Goal: Navigation & Orientation: Find specific page/section

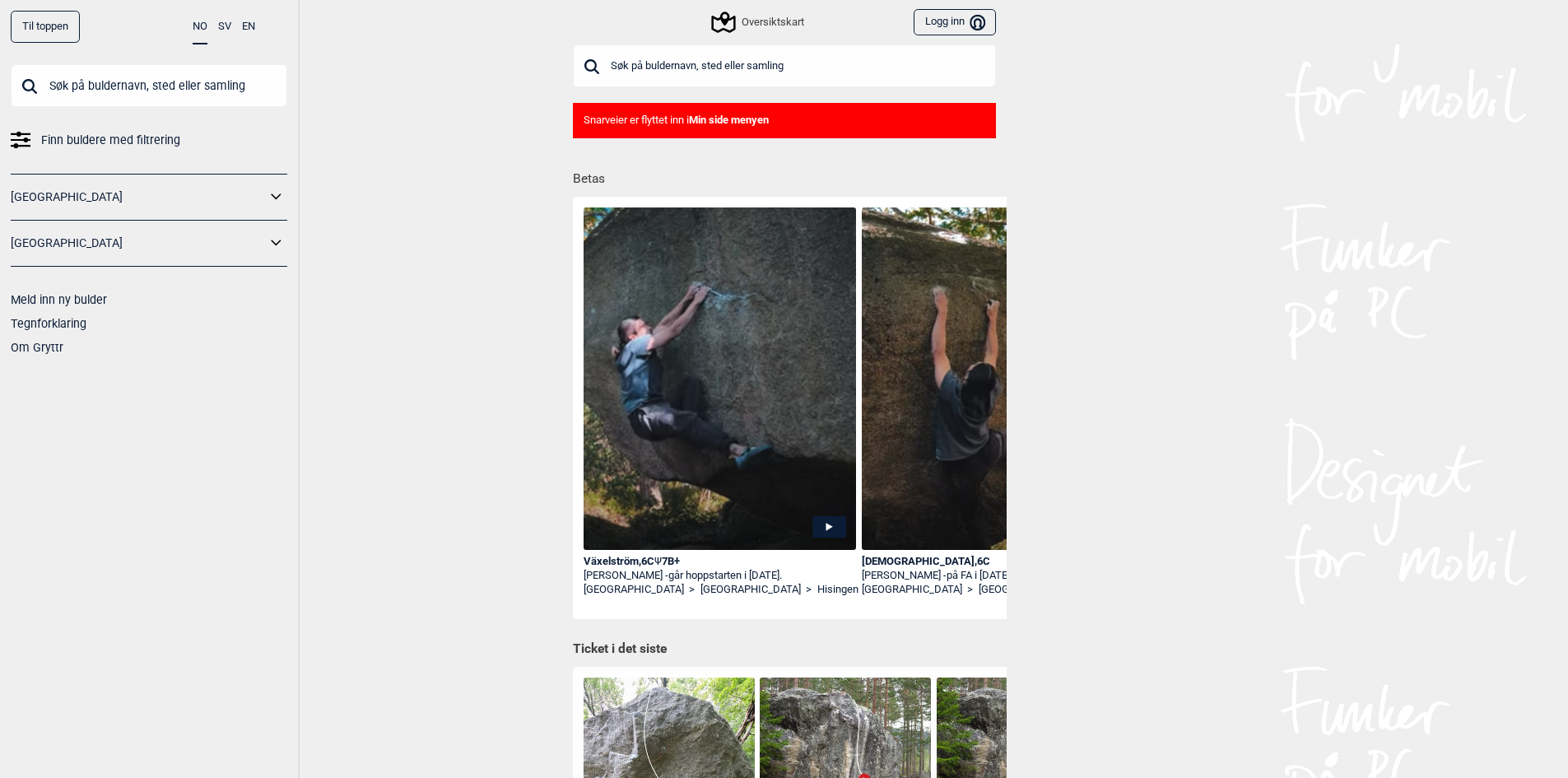
click at [48, 189] on link "[GEOGRAPHIC_DATA]" at bounding box center [138, 197] width 255 height 24
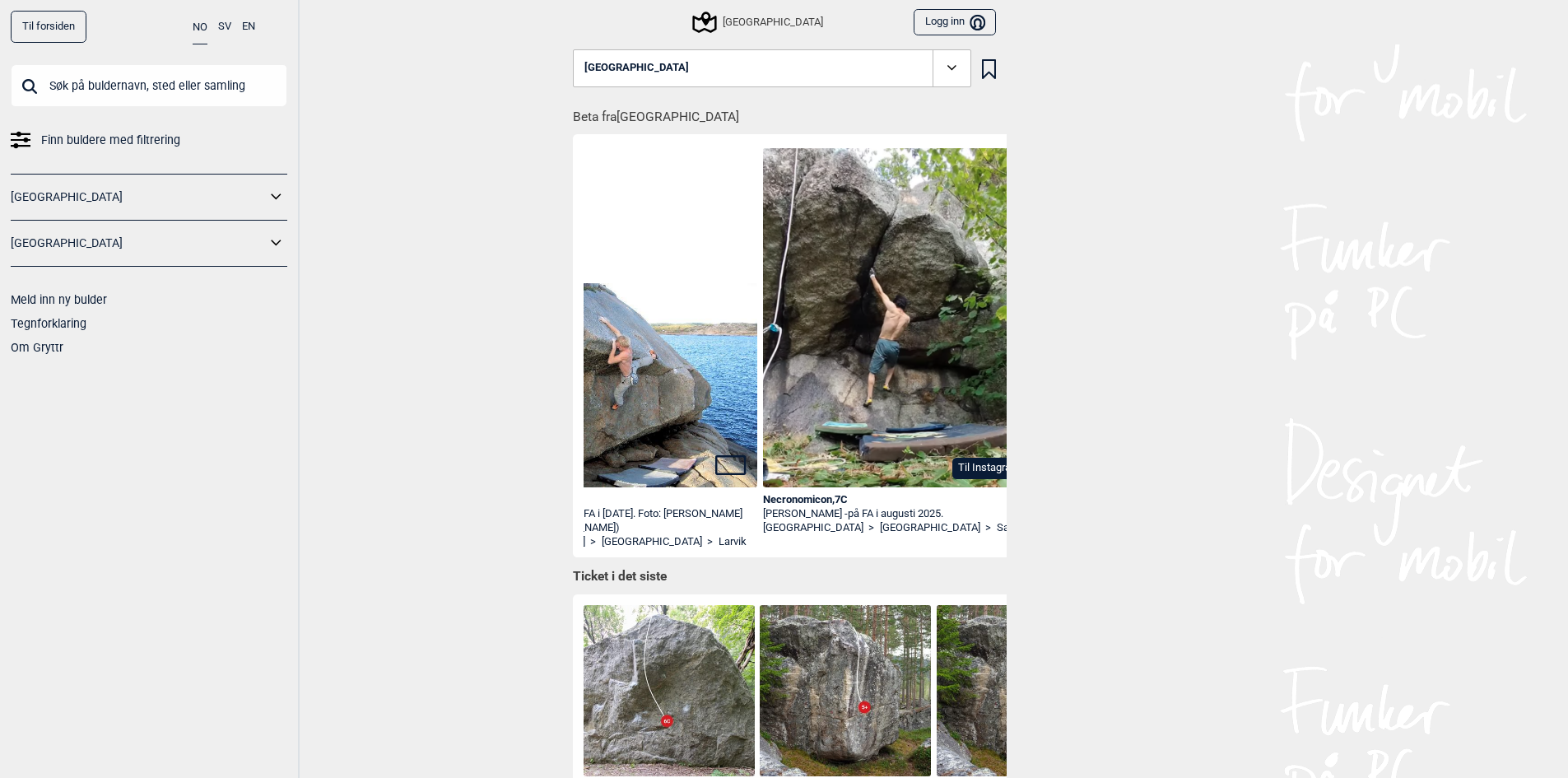
scroll to position [0, 132]
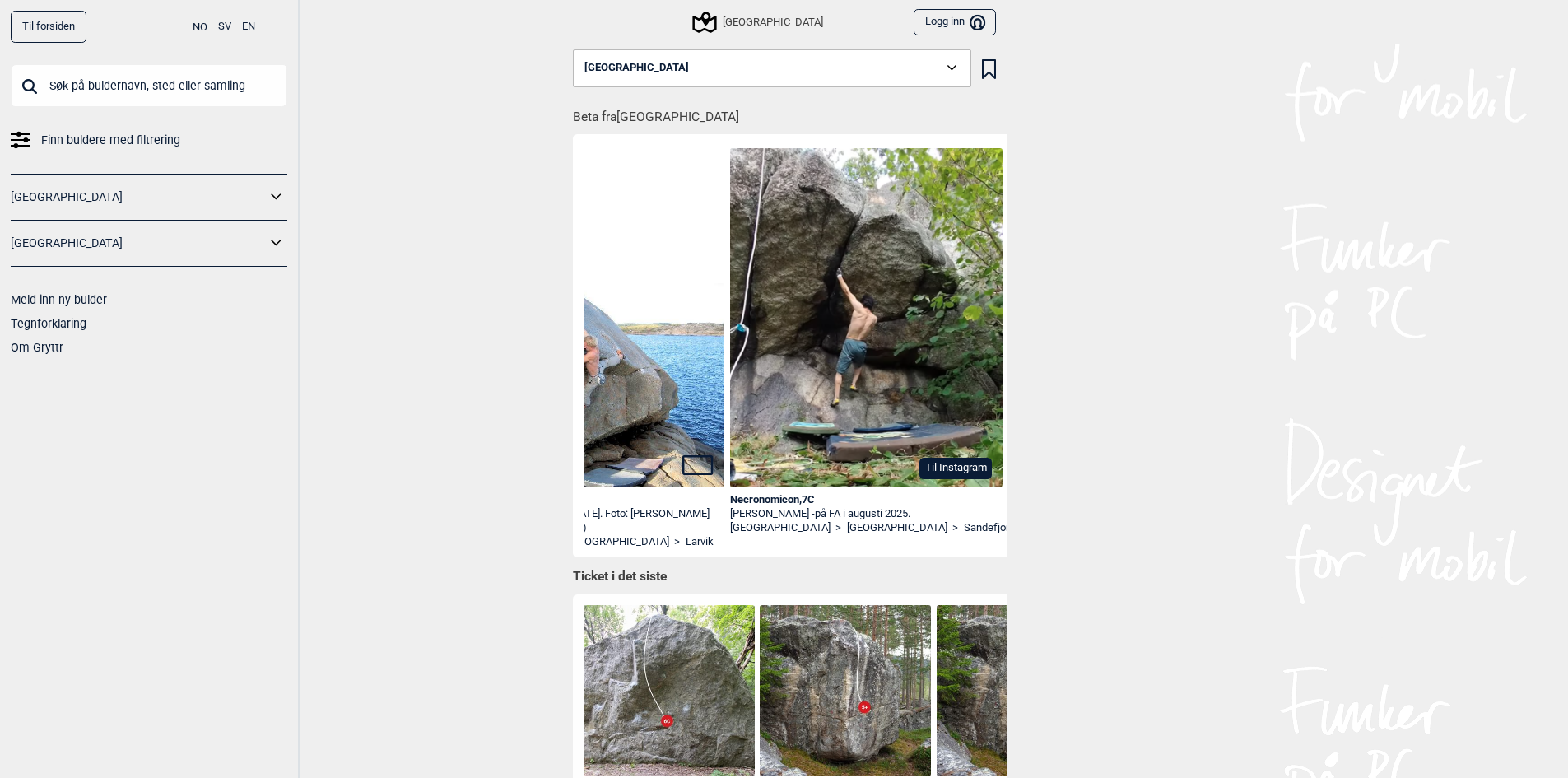
click at [179, 200] on link "[GEOGRAPHIC_DATA]" at bounding box center [138, 197] width 255 height 24
click at [288, 200] on div "Til forsiden NO SV EN Finn buldere med filtrering [GEOGRAPHIC_DATA] [GEOGRAPHIC…" at bounding box center [150, 389] width 300 height 778
click at [282, 196] on icon at bounding box center [277, 197] width 22 height 24
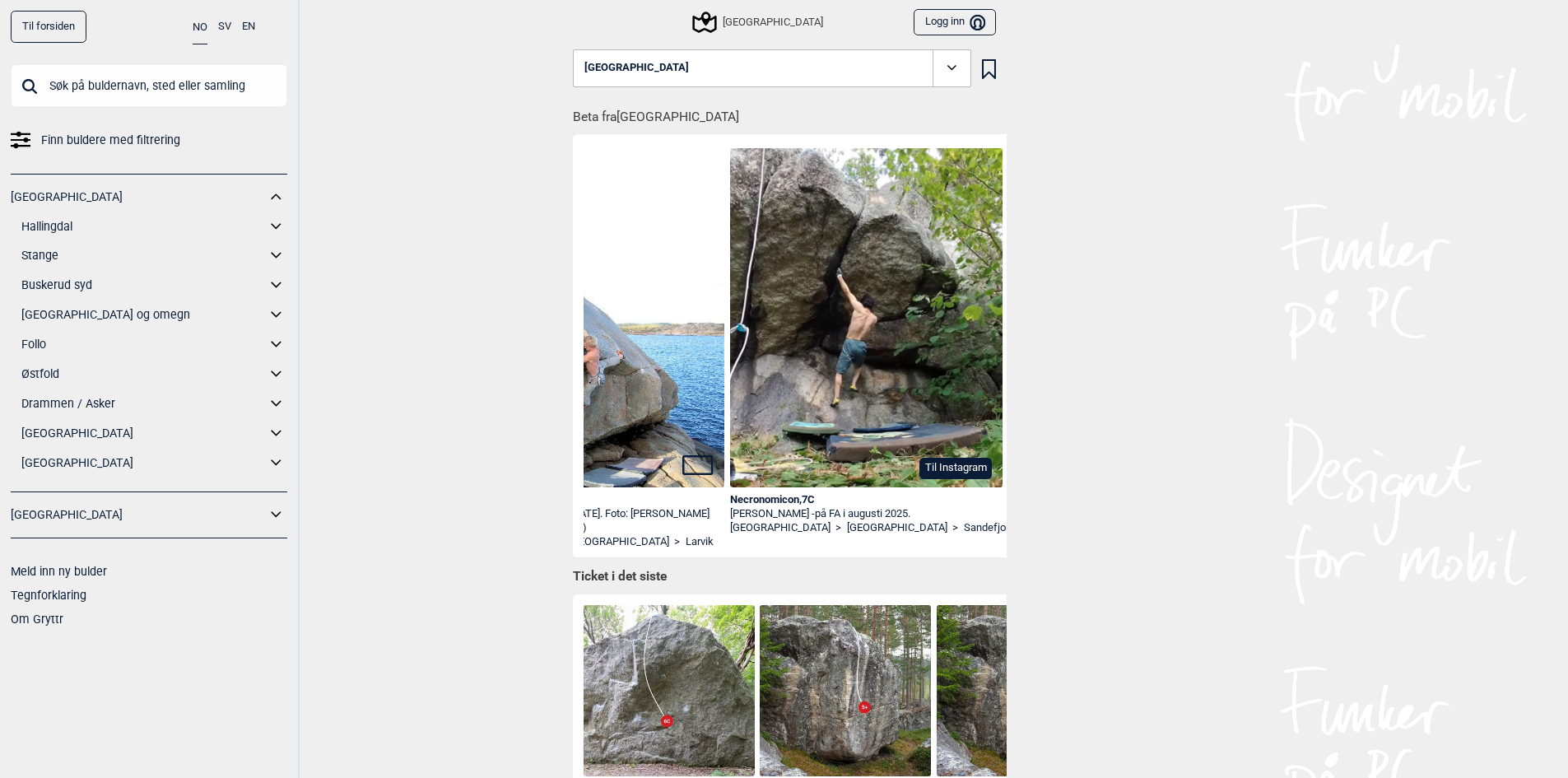
click at [37, 248] on link "Stange" at bounding box center [144, 256] width 244 height 24
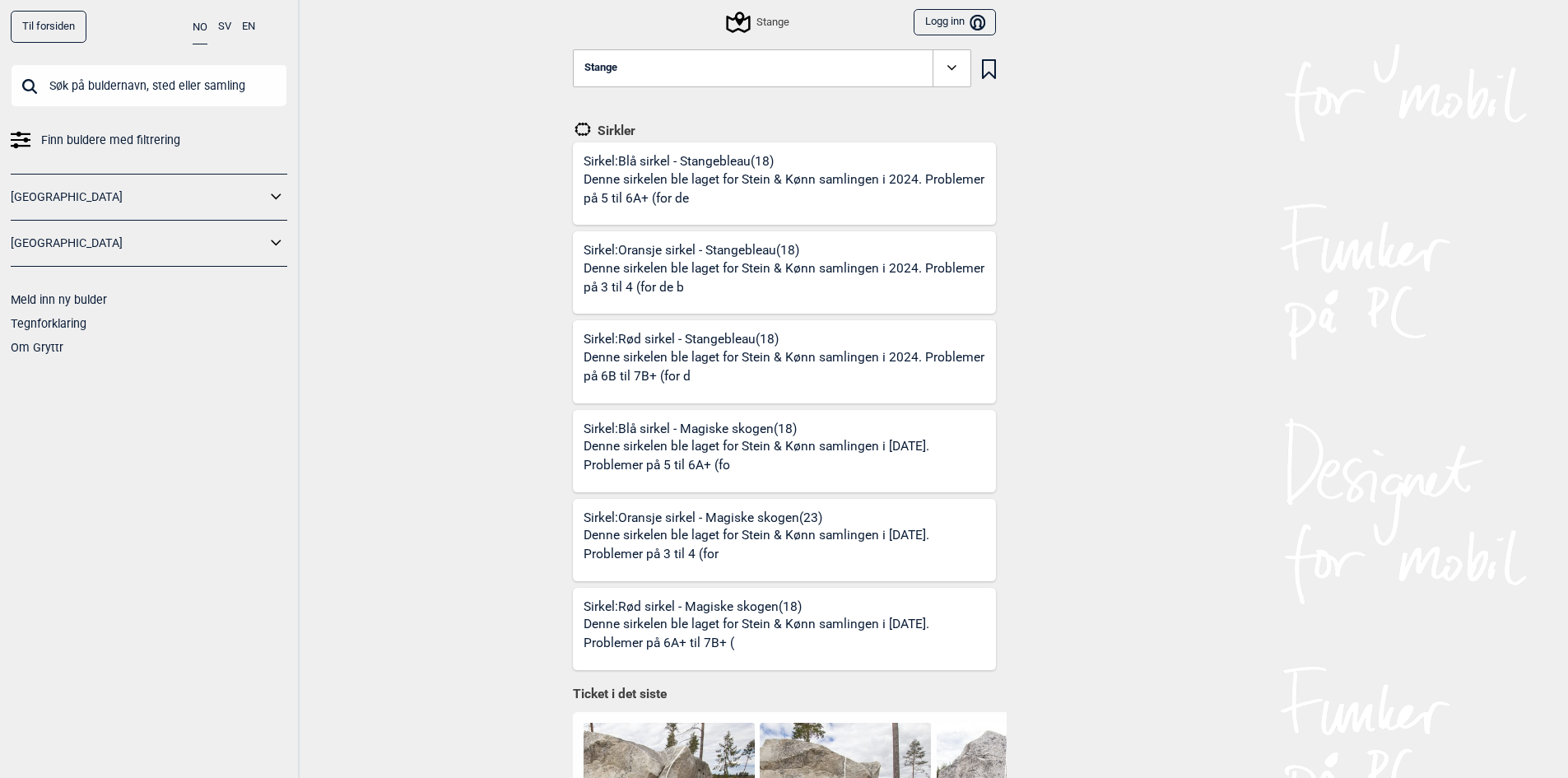
click at [105, 241] on link "[GEOGRAPHIC_DATA]" at bounding box center [138, 243] width 255 height 24
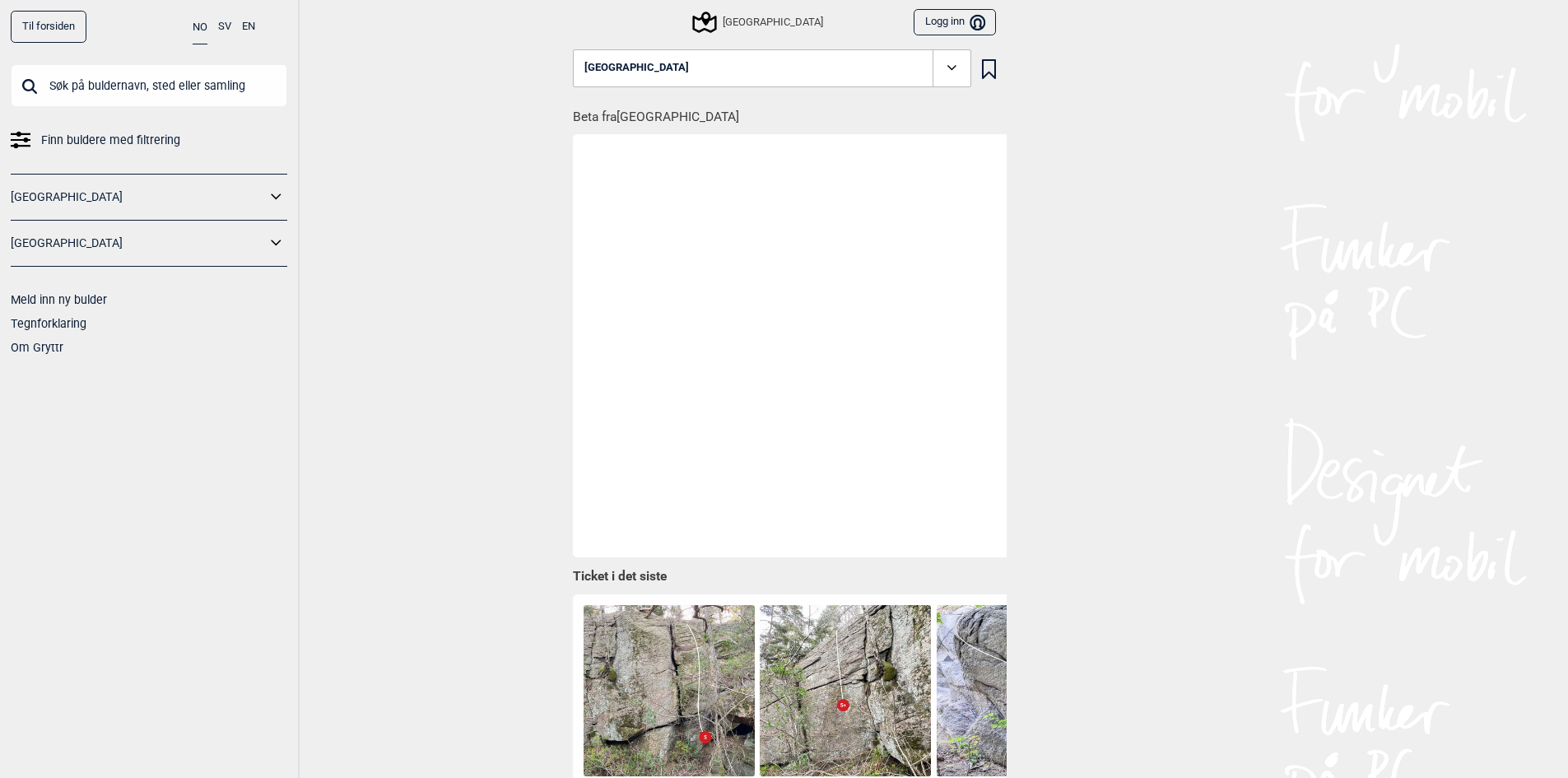
click at [679, 65] on button "[GEOGRAPHIC_DATA]" at bounding box center [772, 68] width 399 height 38
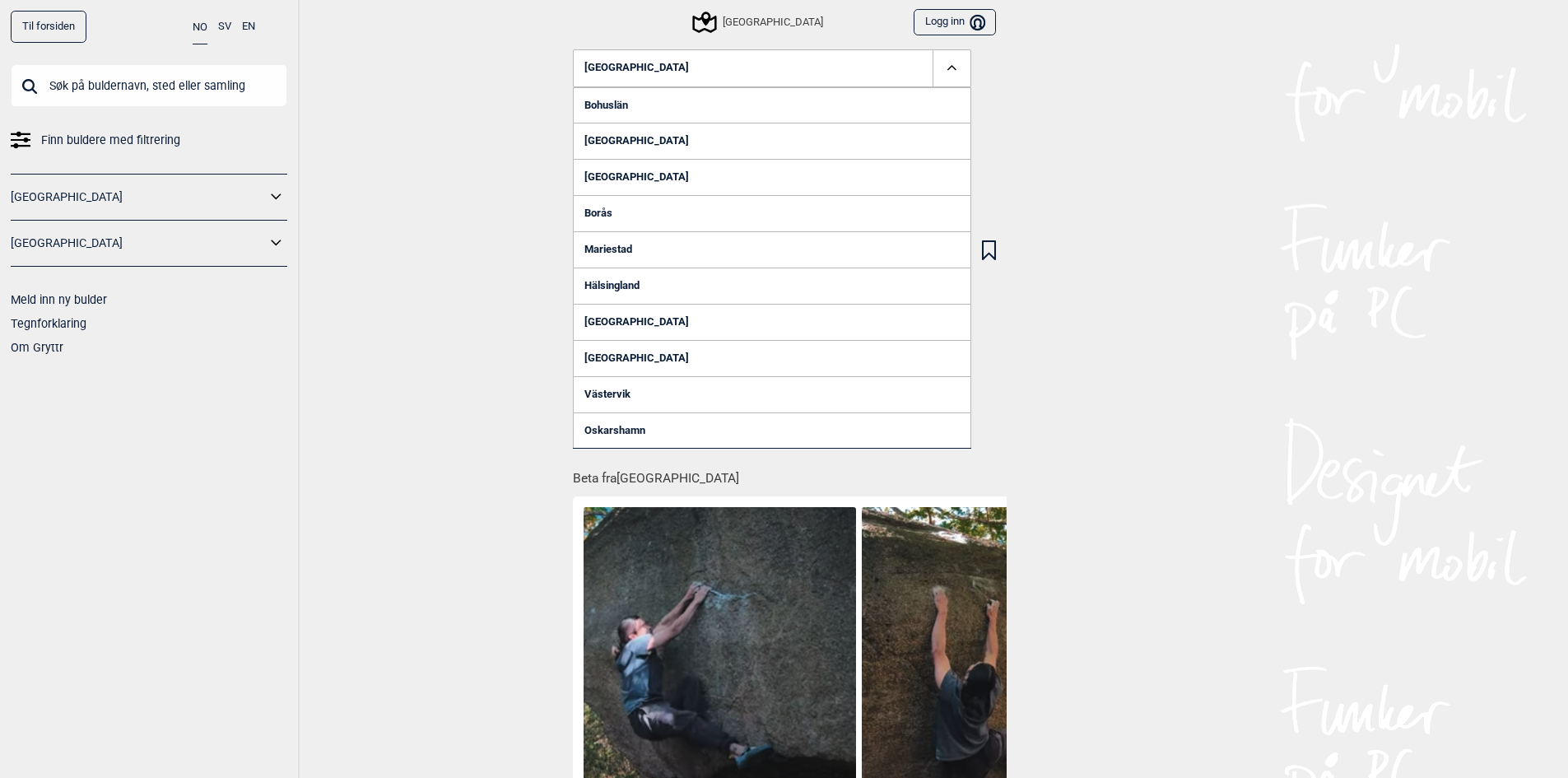
click at [124, 199] on link "[GEOGRAPHIC_DATA]" at bounding box center [138, 197] width 255 height 24
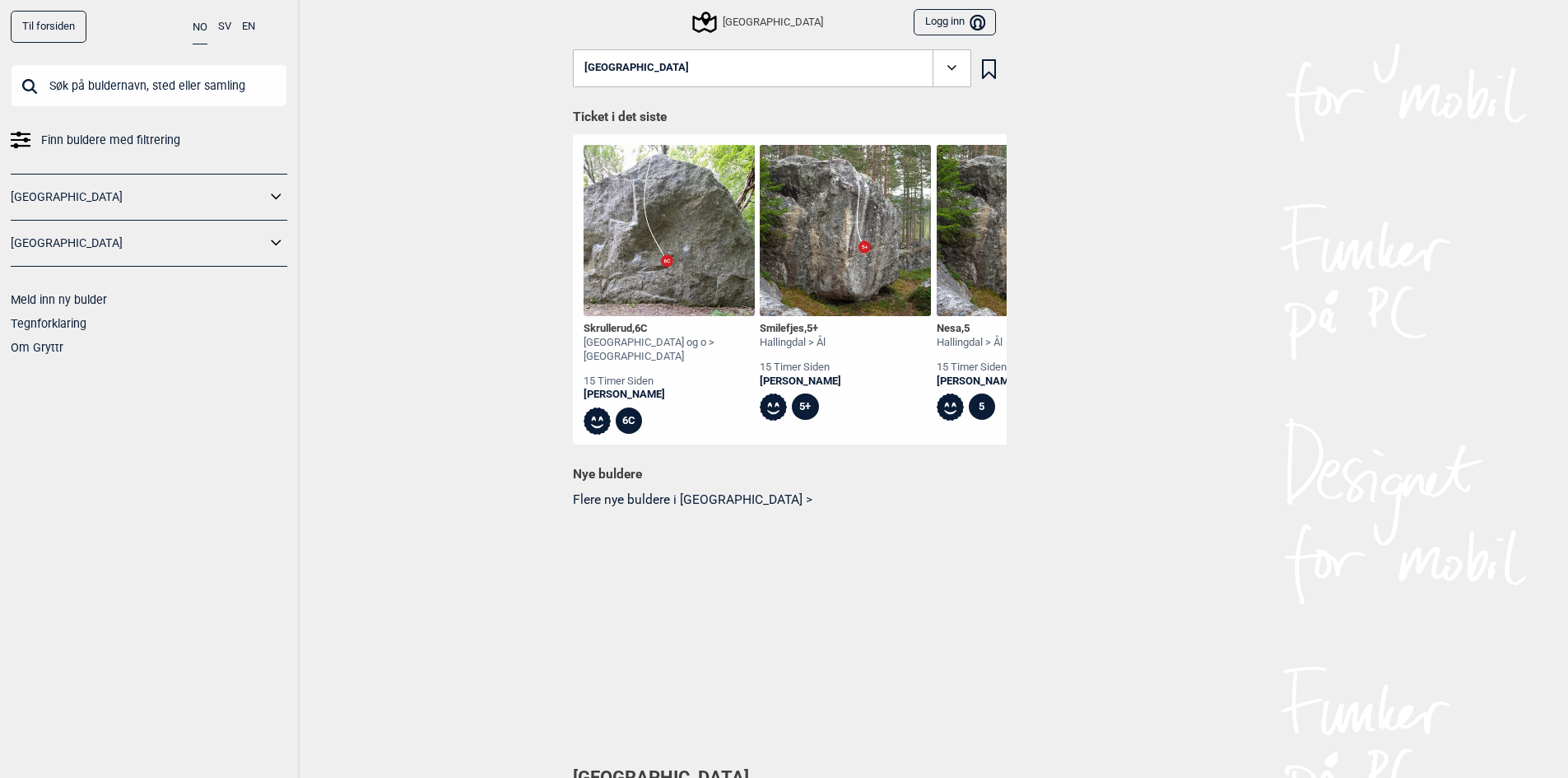
click at [124, 199] on link "[GEOGRAPHIC_DATA]" at bounding box center [138, 197] width 255 height 24
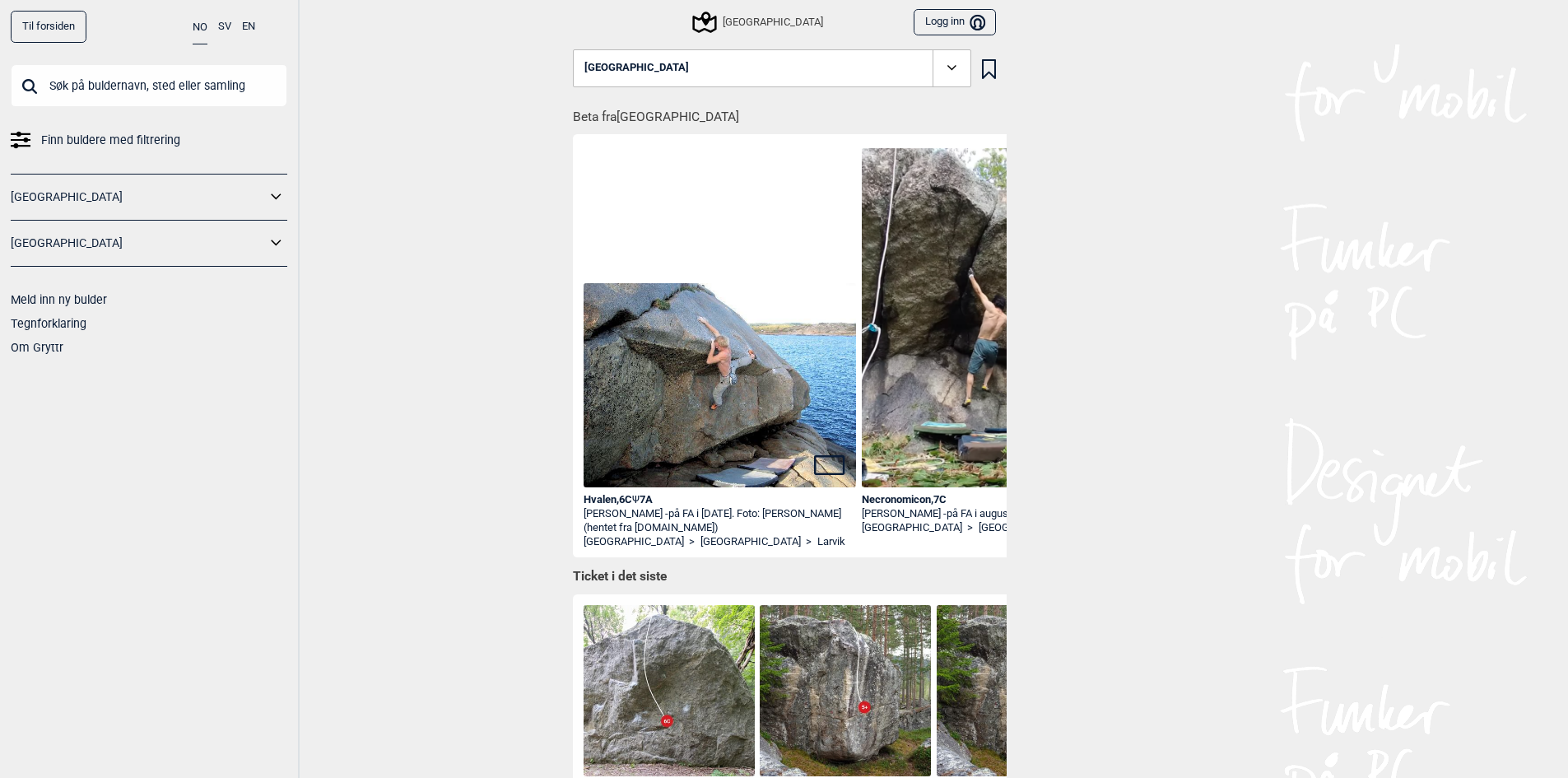
click at [271, 194] on icon at bounding box center [277, 197] width 22 height 24
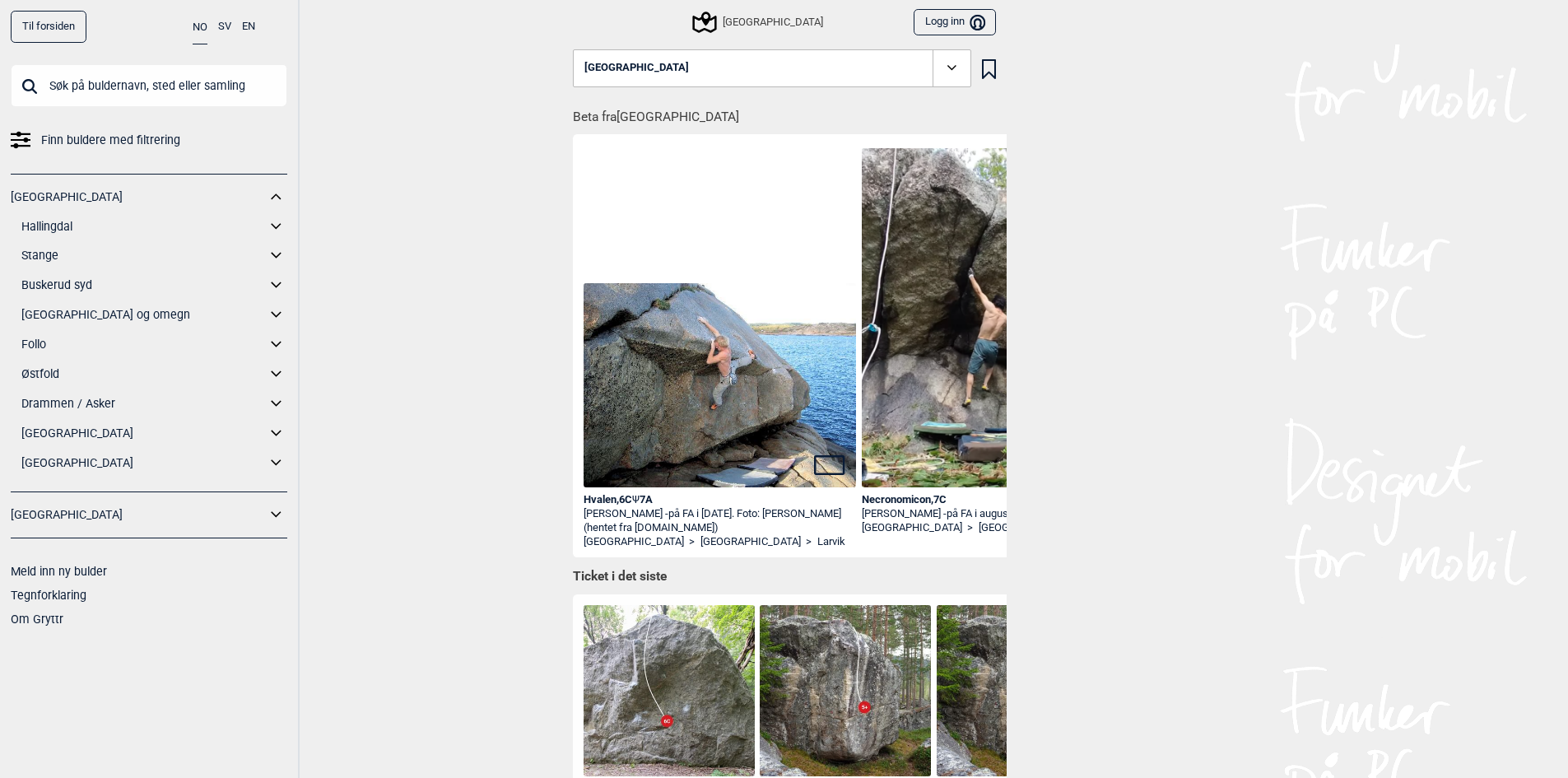
click at [275, 254] on icon at bounding box center [277, 256] width 22 height 24
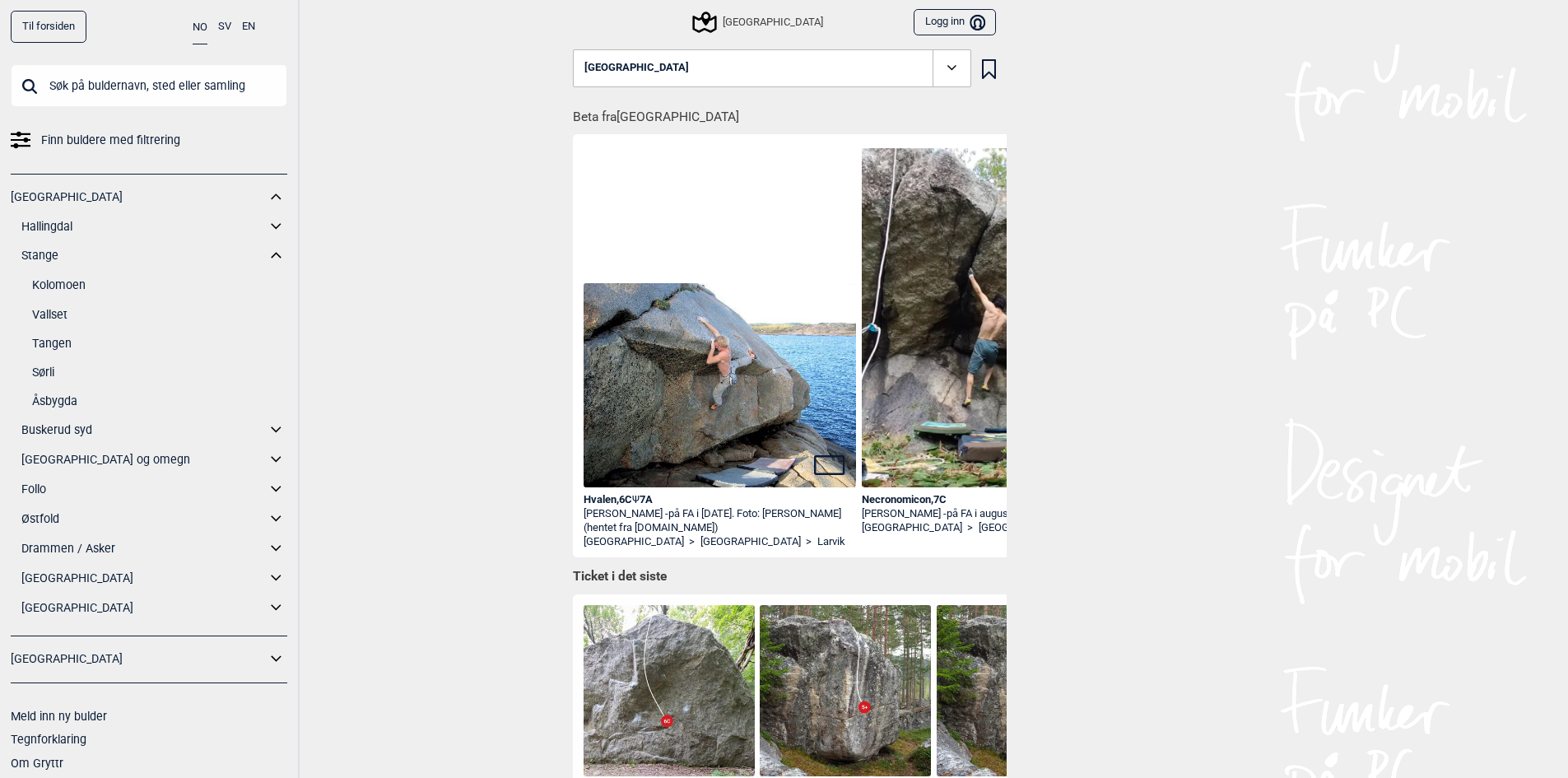
click at [65, 319] on link "Vallset" at bounding box center [159, 315] width 255 height 24
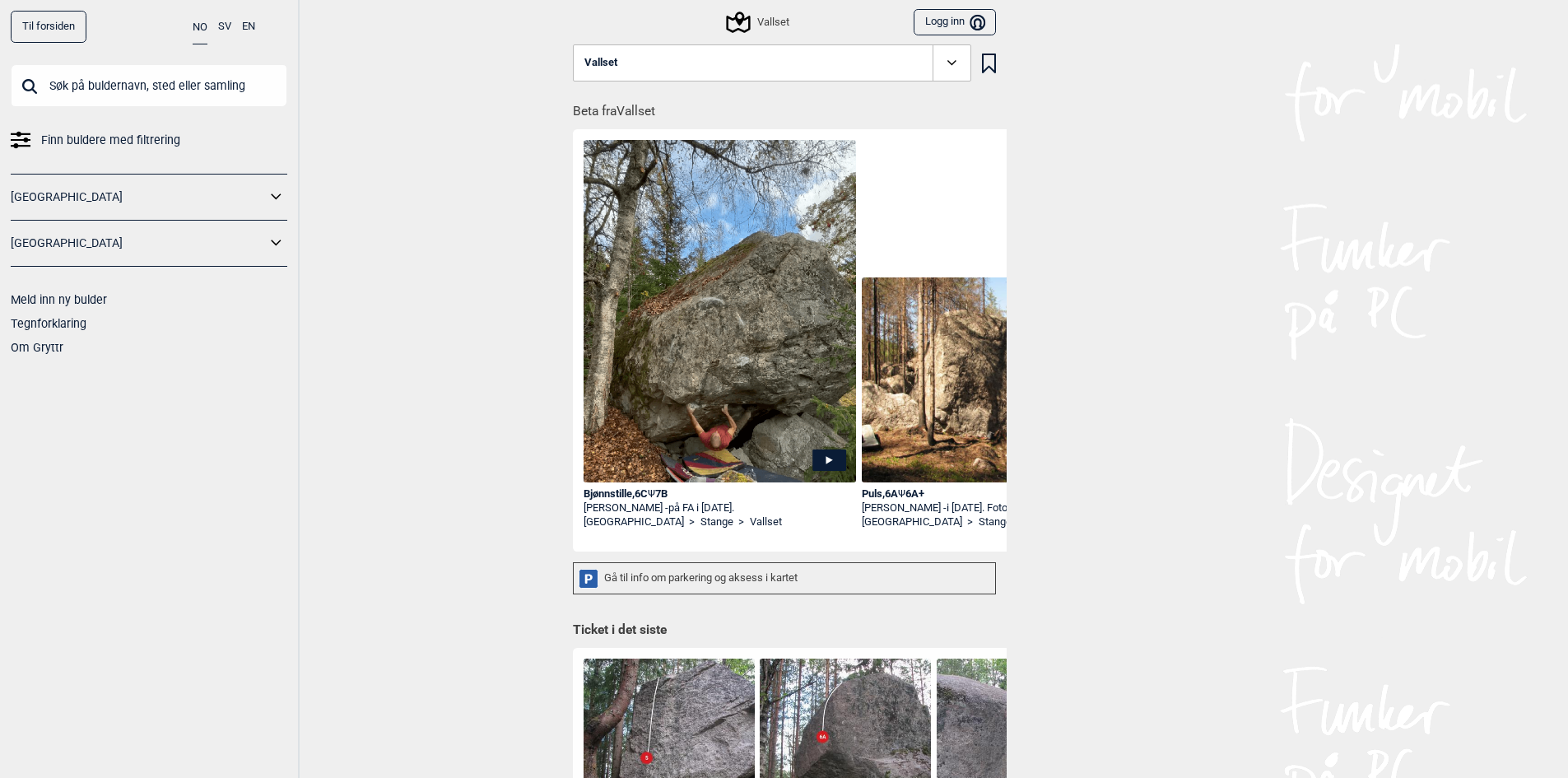
click at [947, 56] on icon at bounding box center [952, 63] width 19 height 19
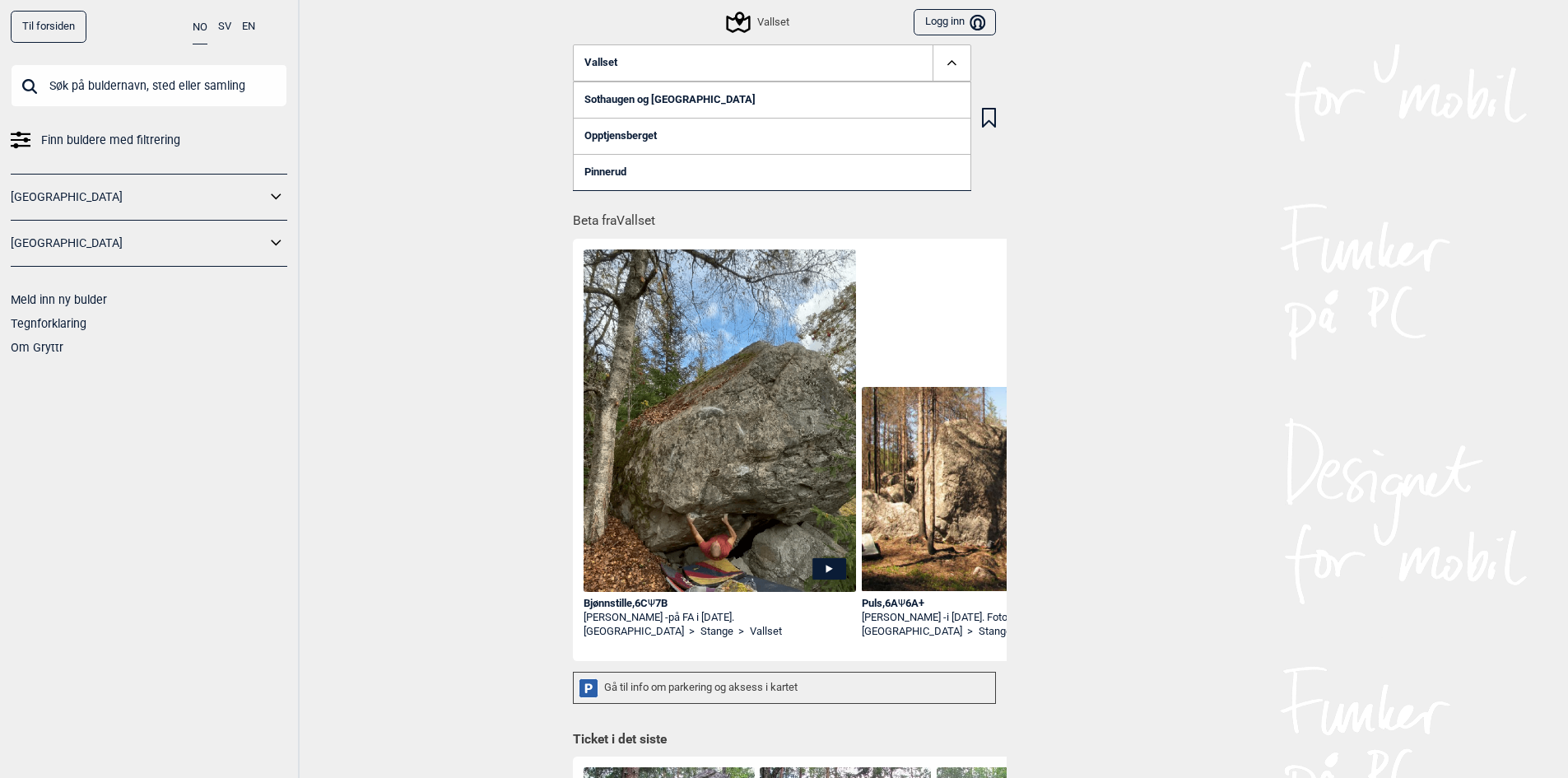
click at [619, 165] on link "Pinnerud" at bounding box center [772, 172] width 399 height 37
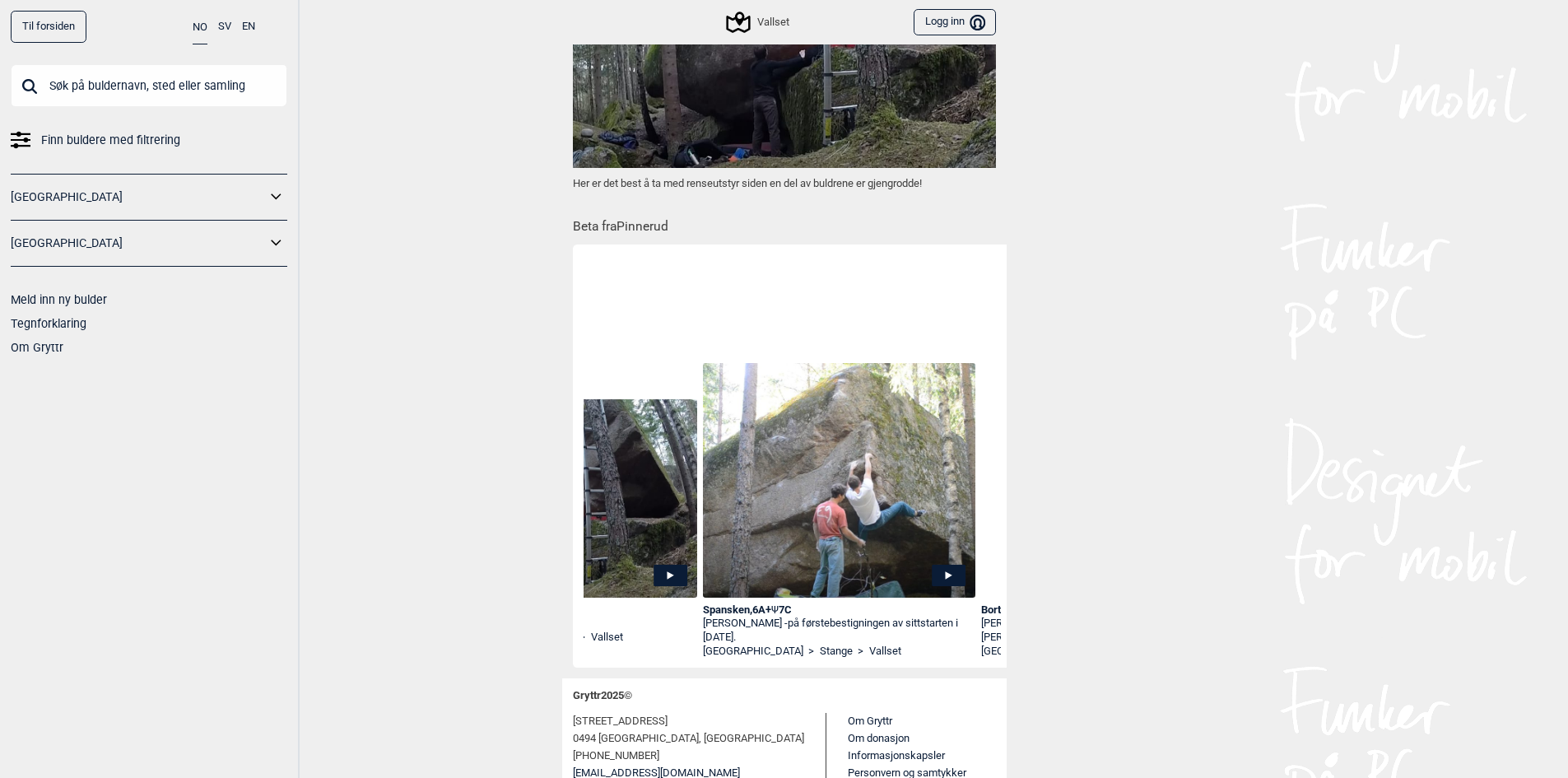
scroll to position [0, 165]
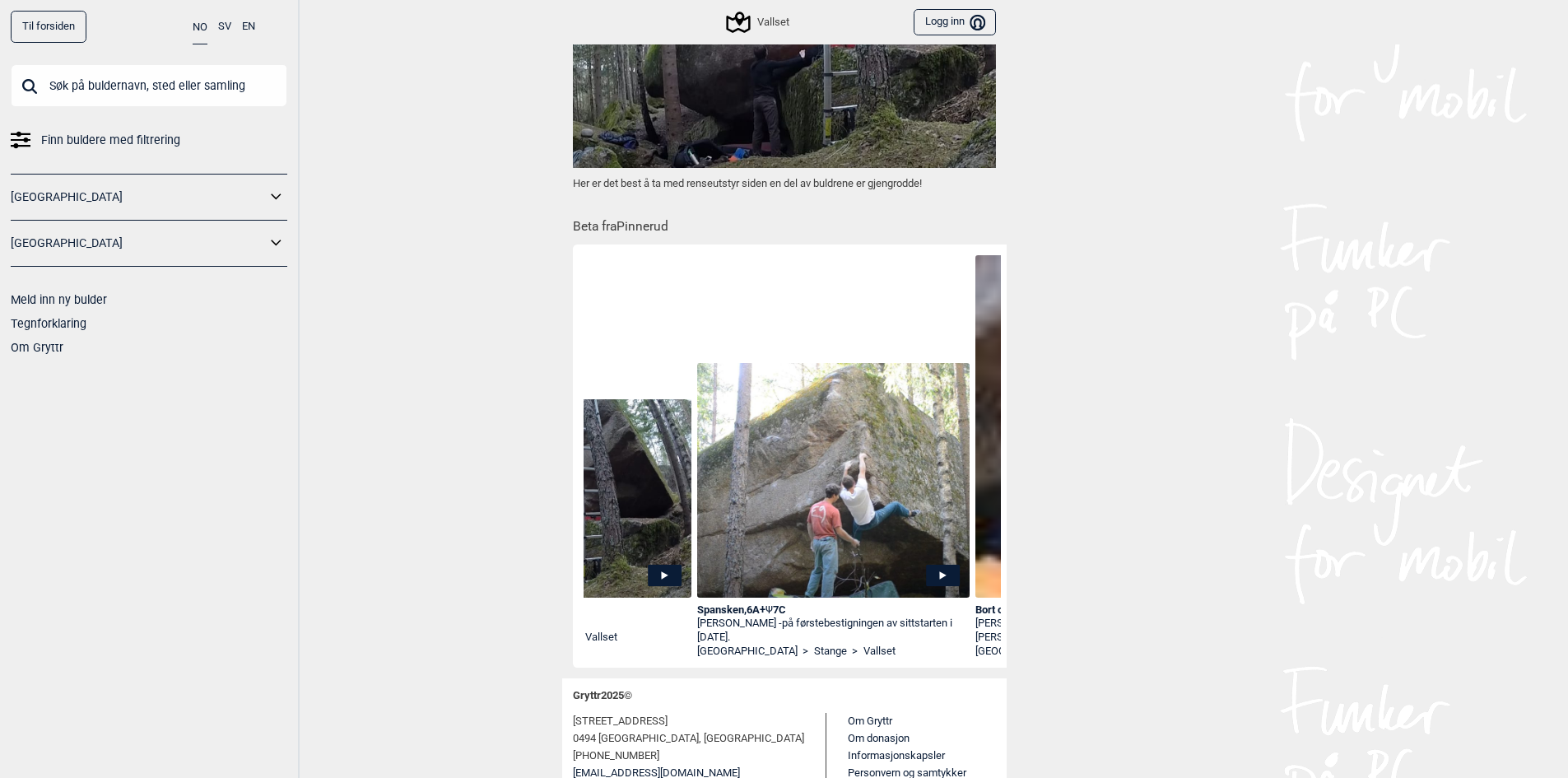
click at [940, 581] on icon at bounding box center [943, 576] width 34 height 22
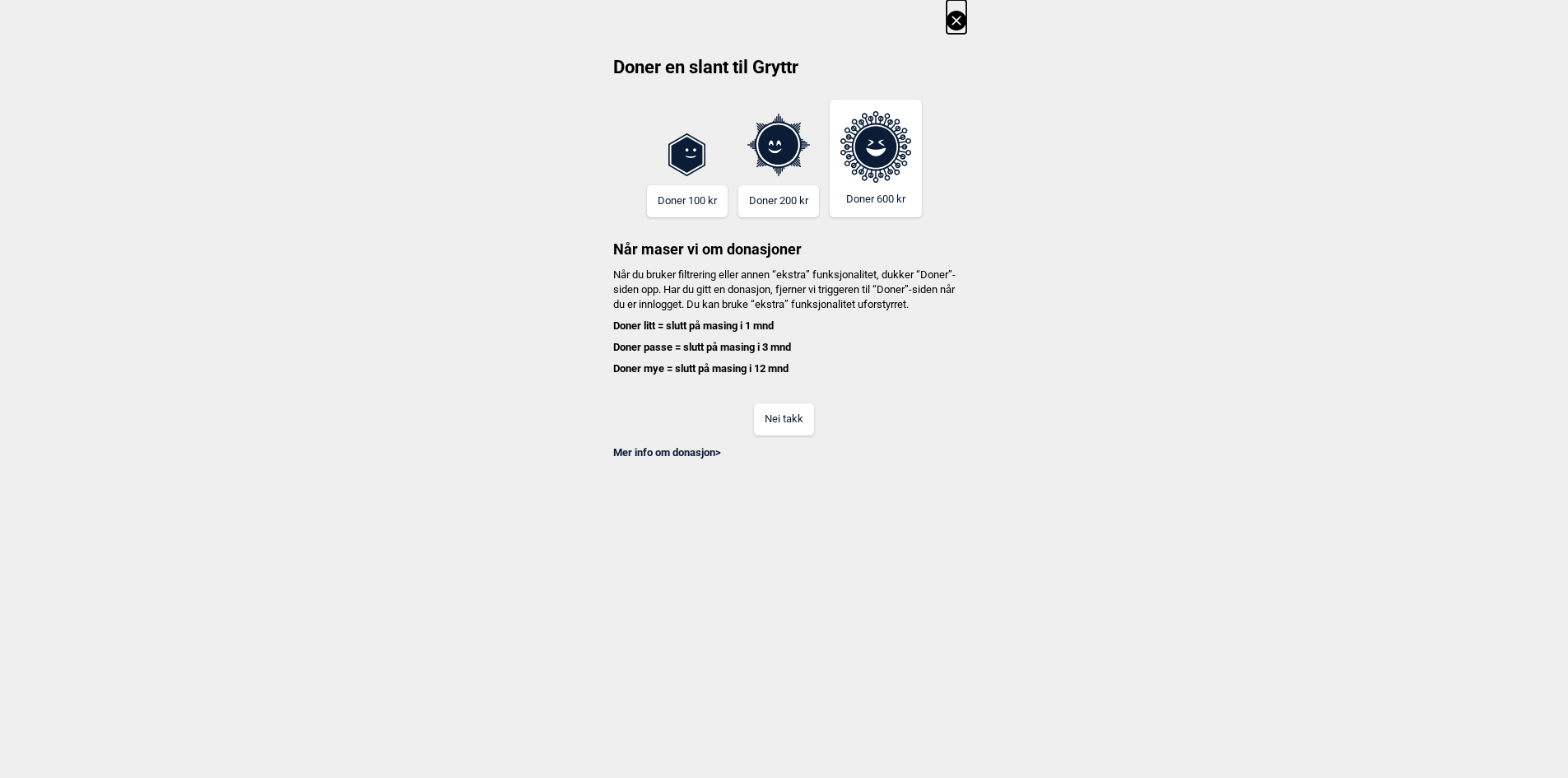
click at [782, 436] on button "Nei takk" at bounding box center [784, 420] width 61 height 32
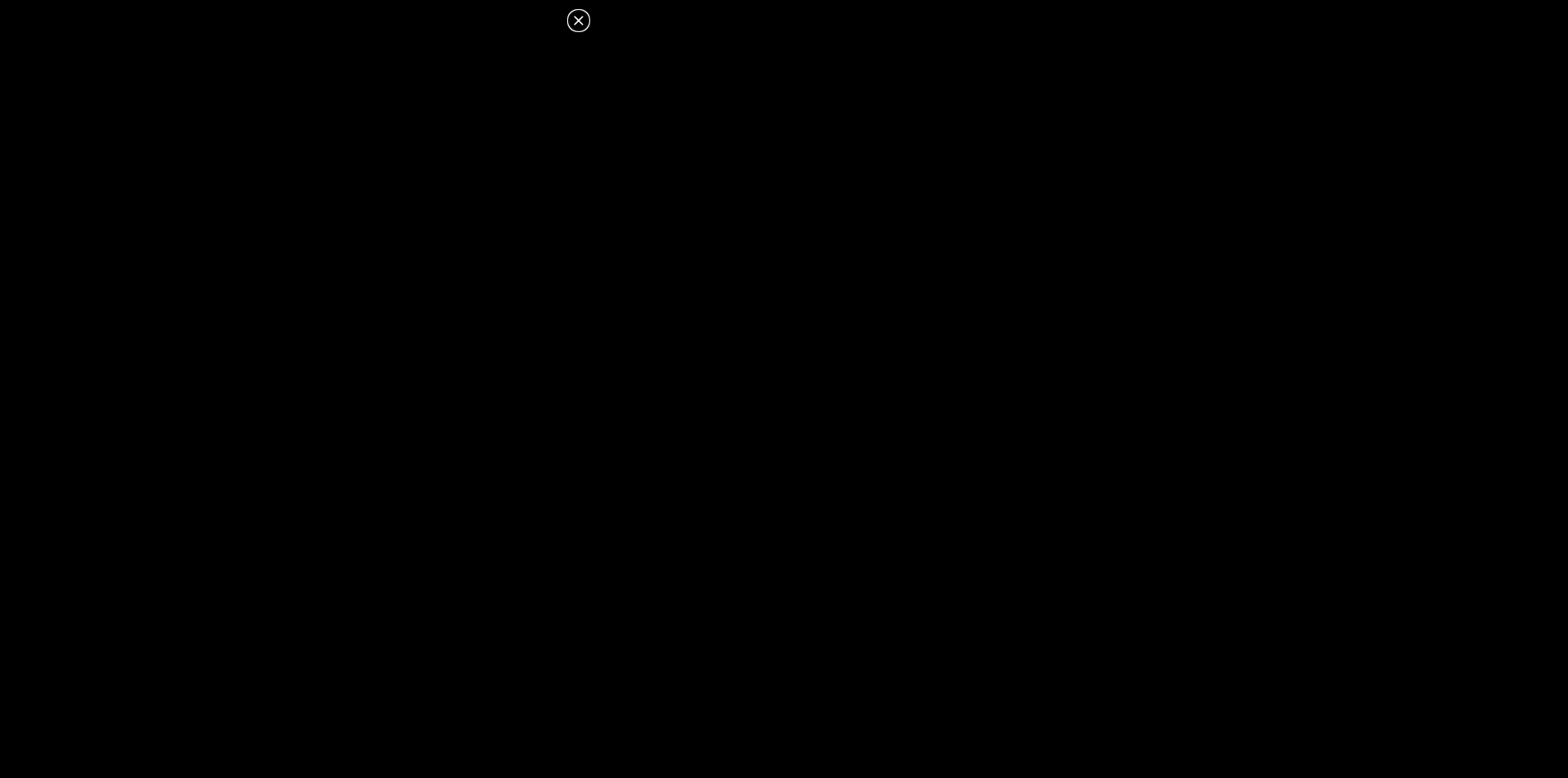
click at [576, 18] on icon at bounding box center [578, 20] width 9 height 9
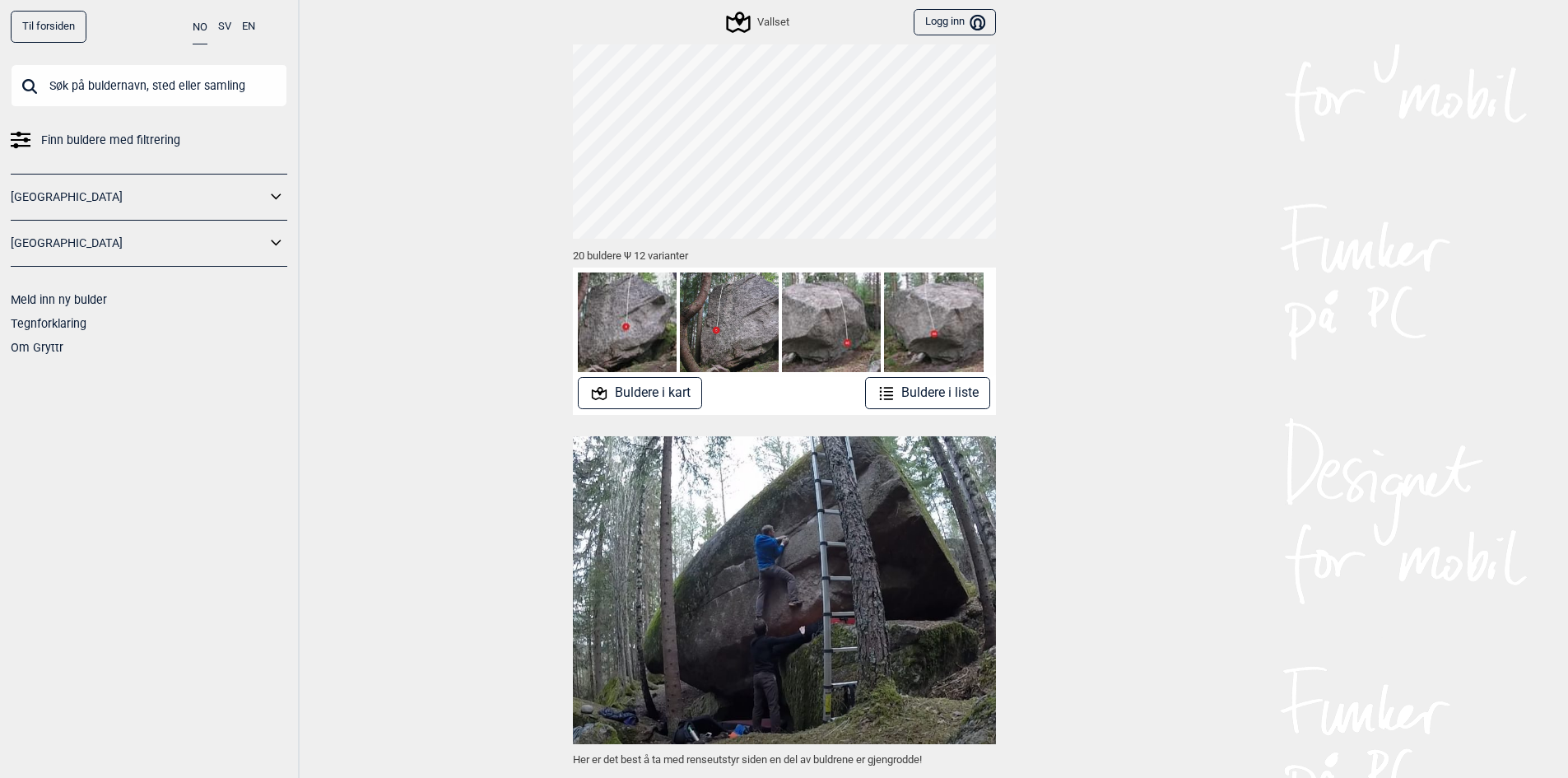
scroll to position [0, 0]
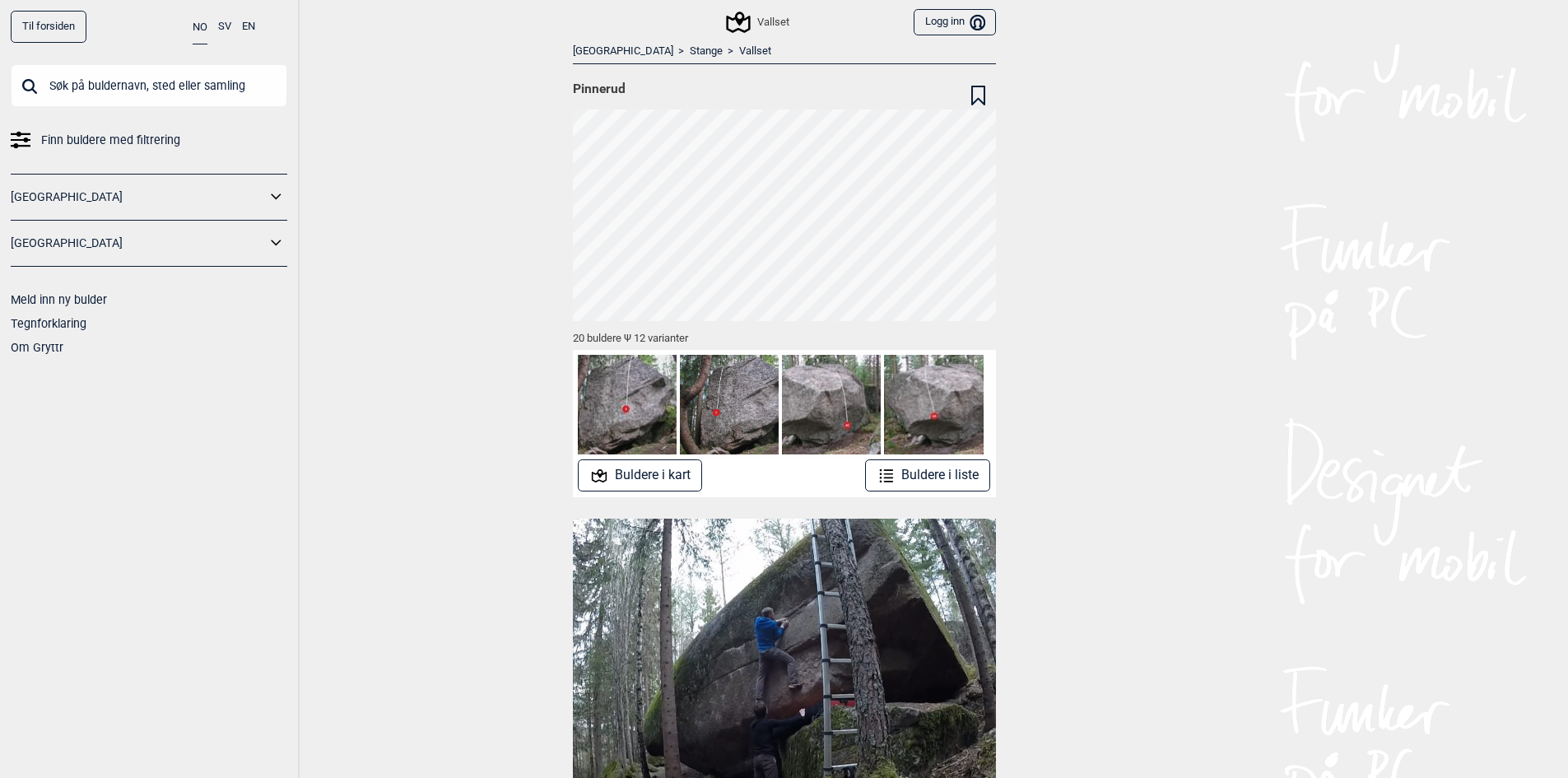
click at [690, 51] on link "Stange" at bounding box center [706, 52] width 33 height 14
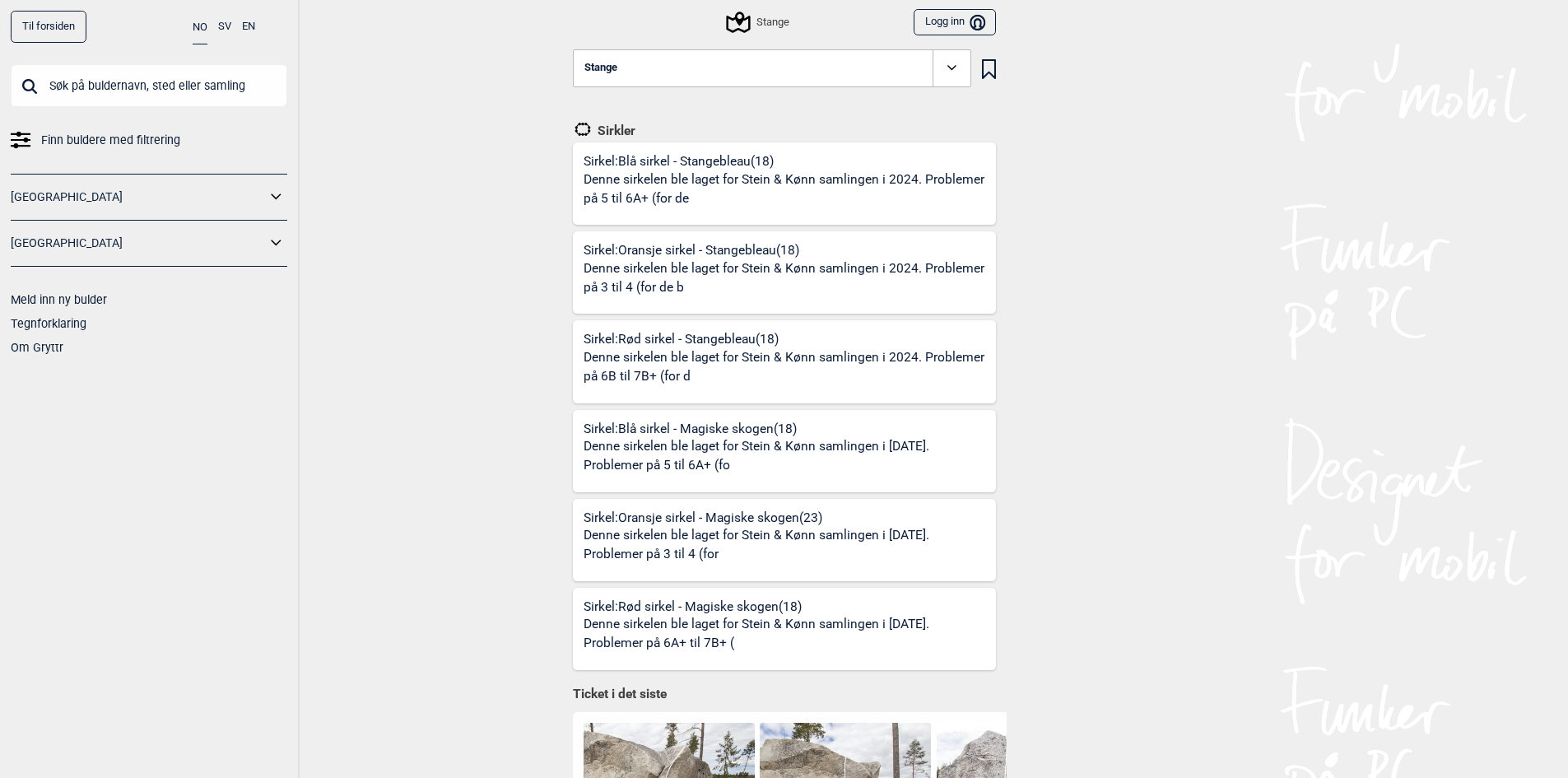
click at [962, 65] on icon at bounding box center [952, 67] width 19 height 19
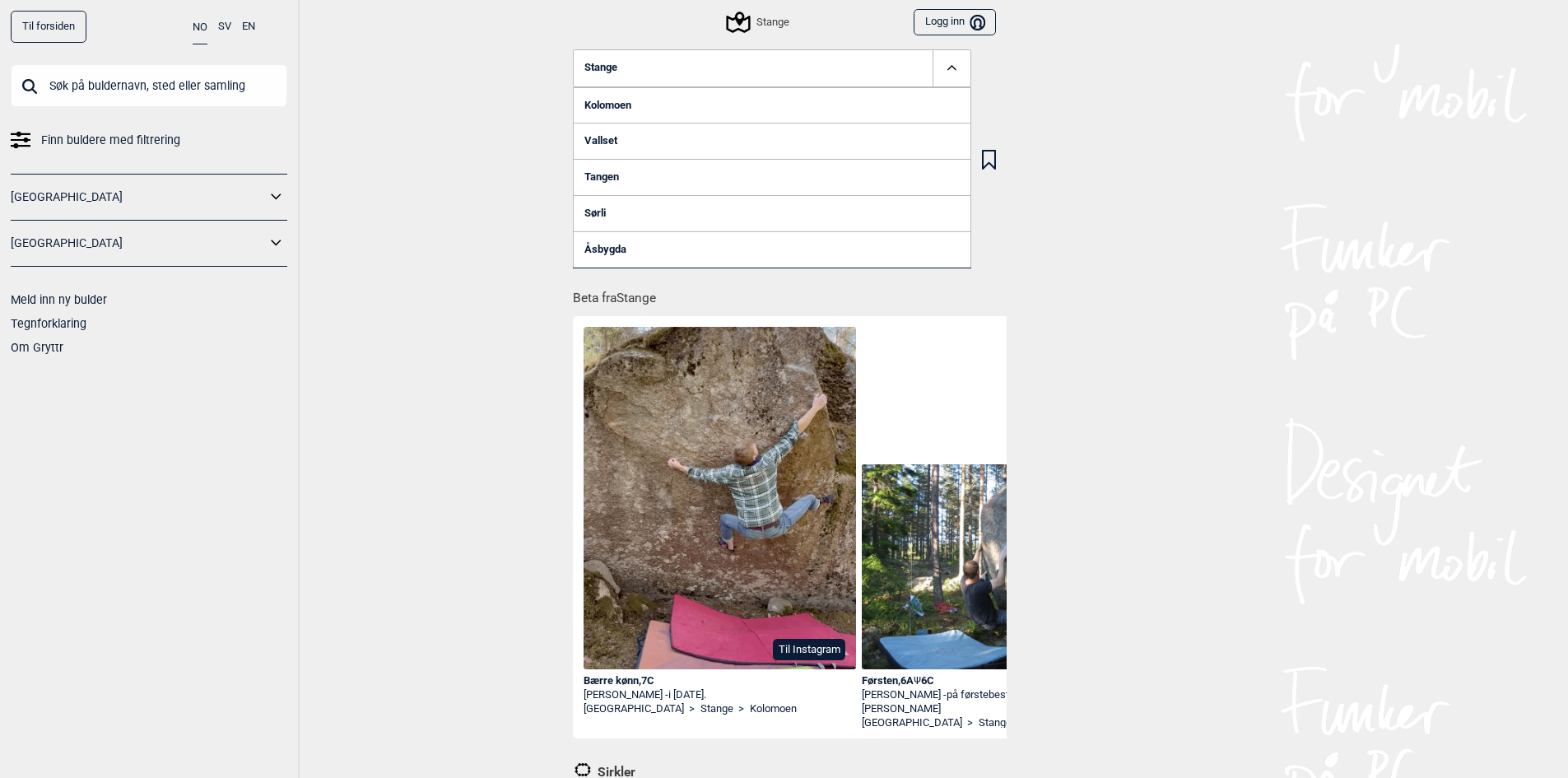
click at [616, 245] on link "Åsbygda" at bounding box center [772, 249] width 399 height 37
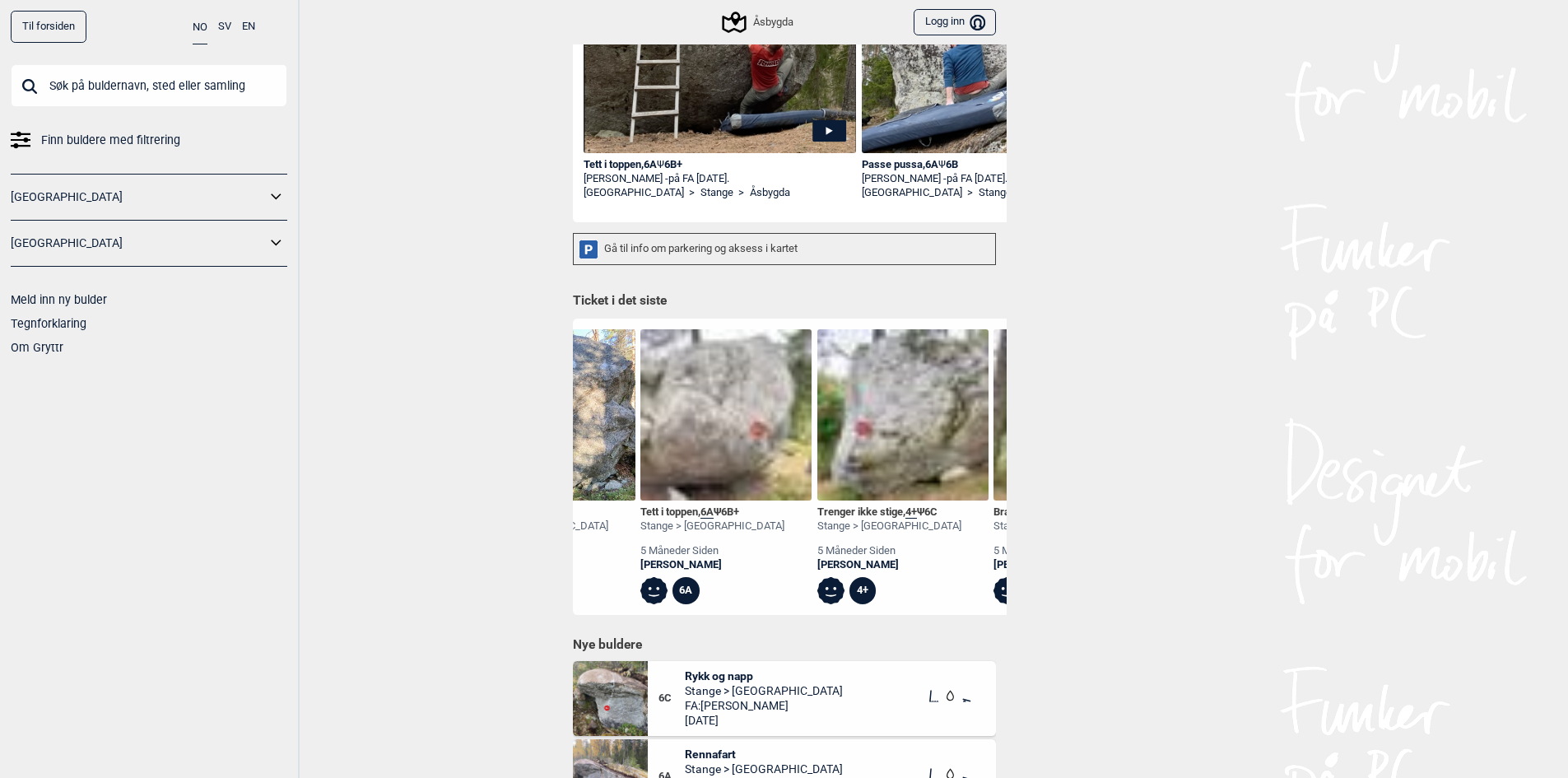
scroll to position [0, 494]
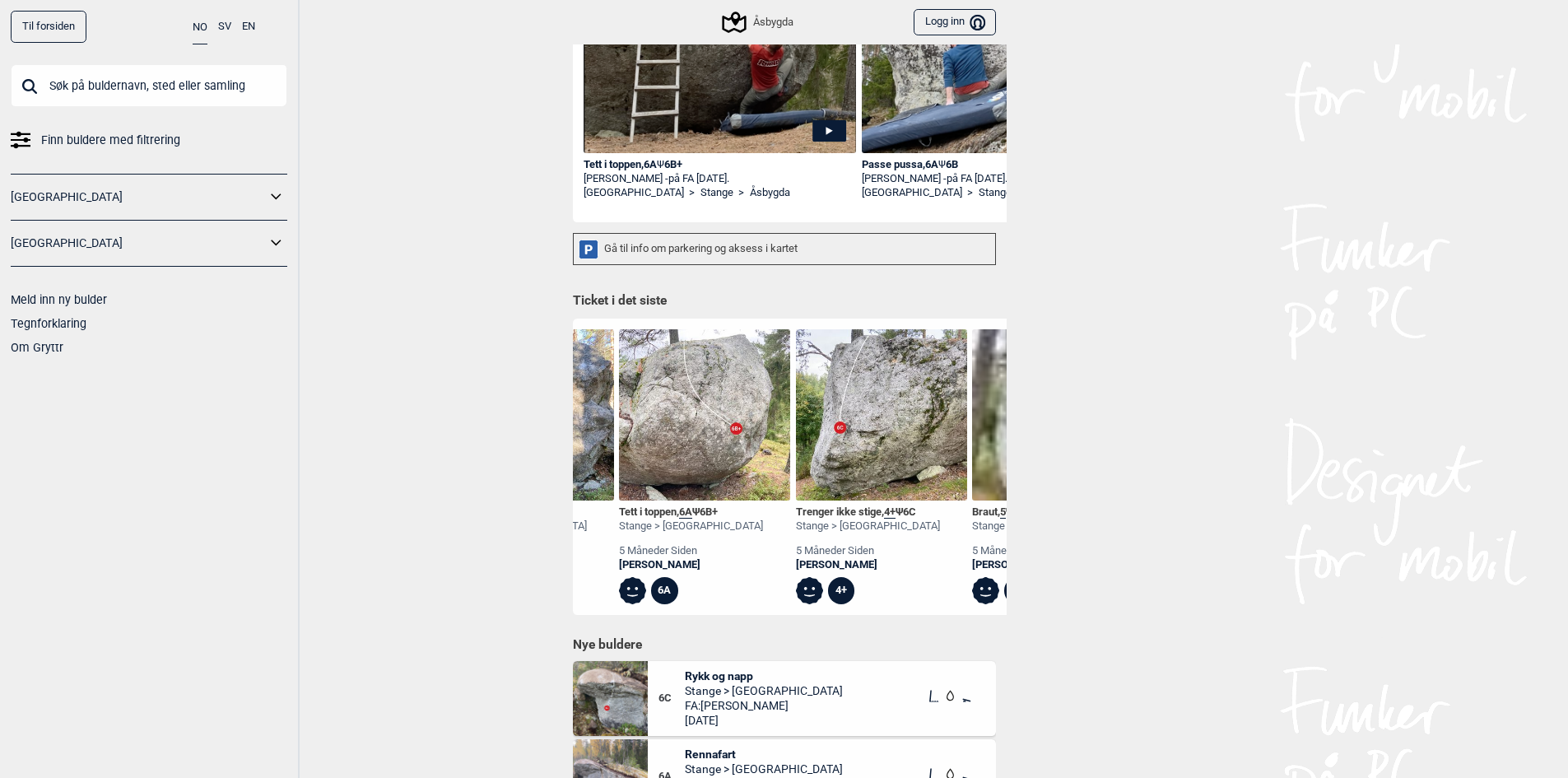
click at [843, 475] on img at bounding box center [881, 415] width 172 height 172
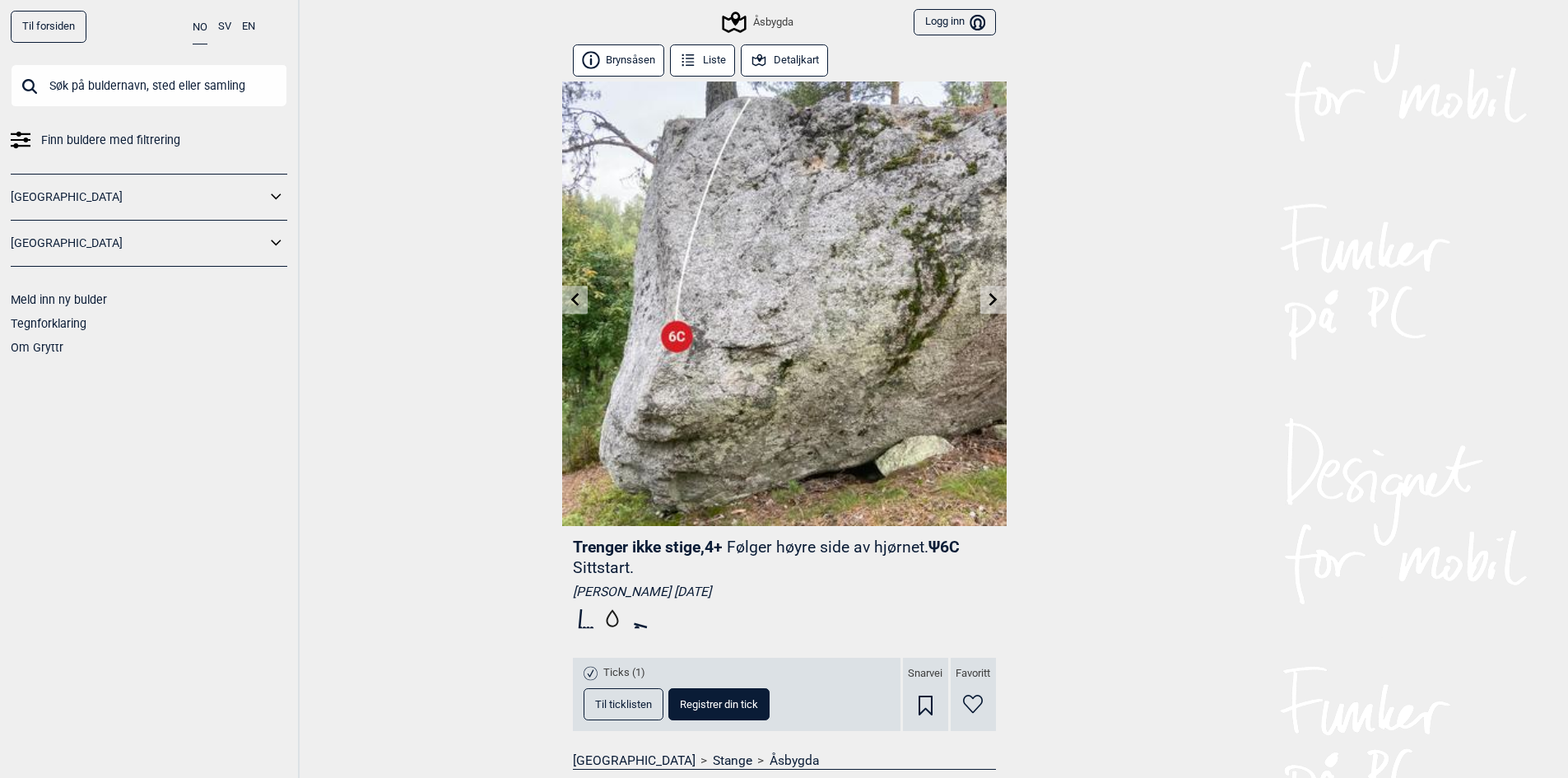
click at [992, 296] on icon at bounding box center [993, 299] width 8 height 13
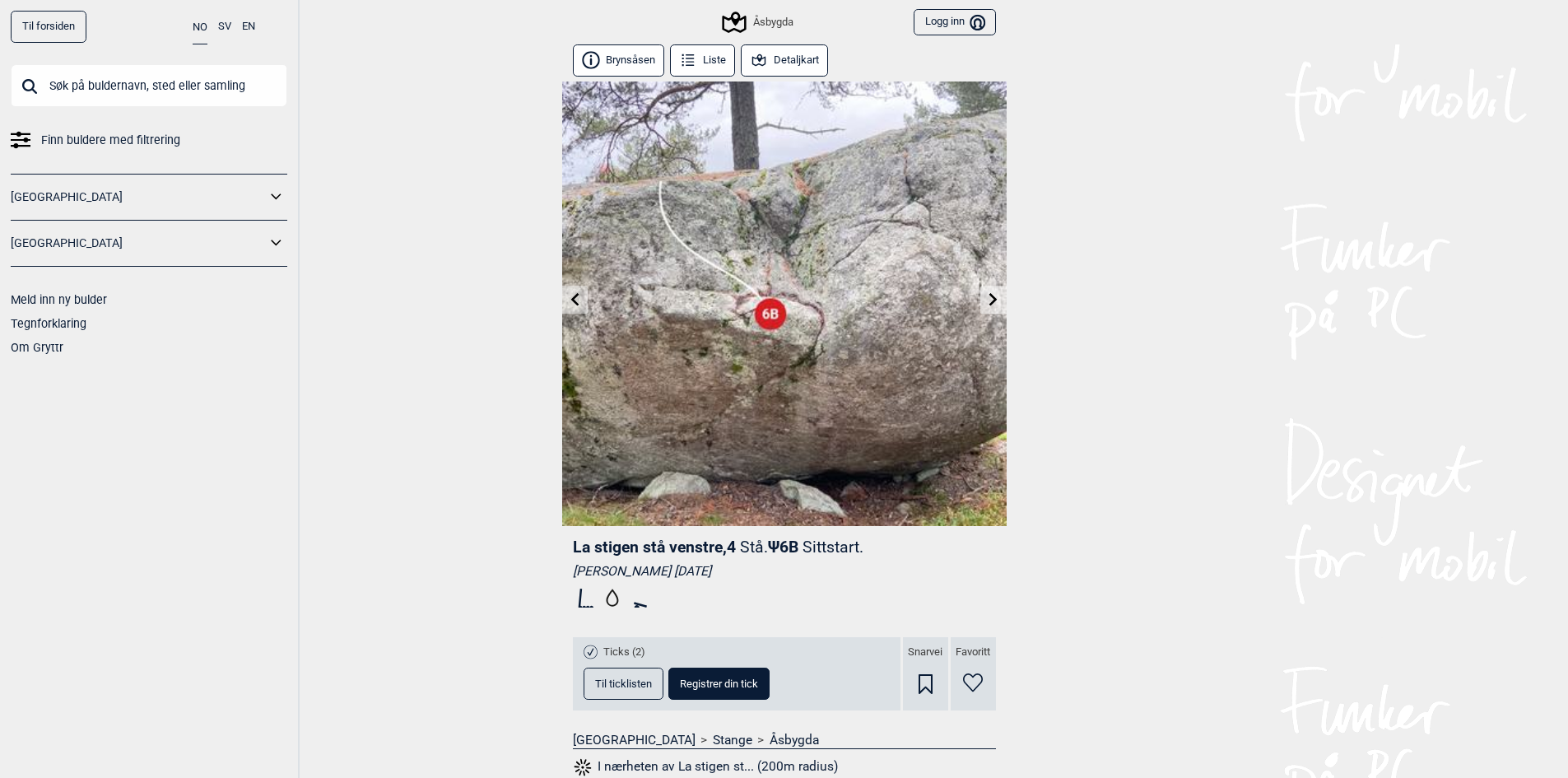
click at [989, 296] on icon at bounding box center [993, 299] width 13 height 13
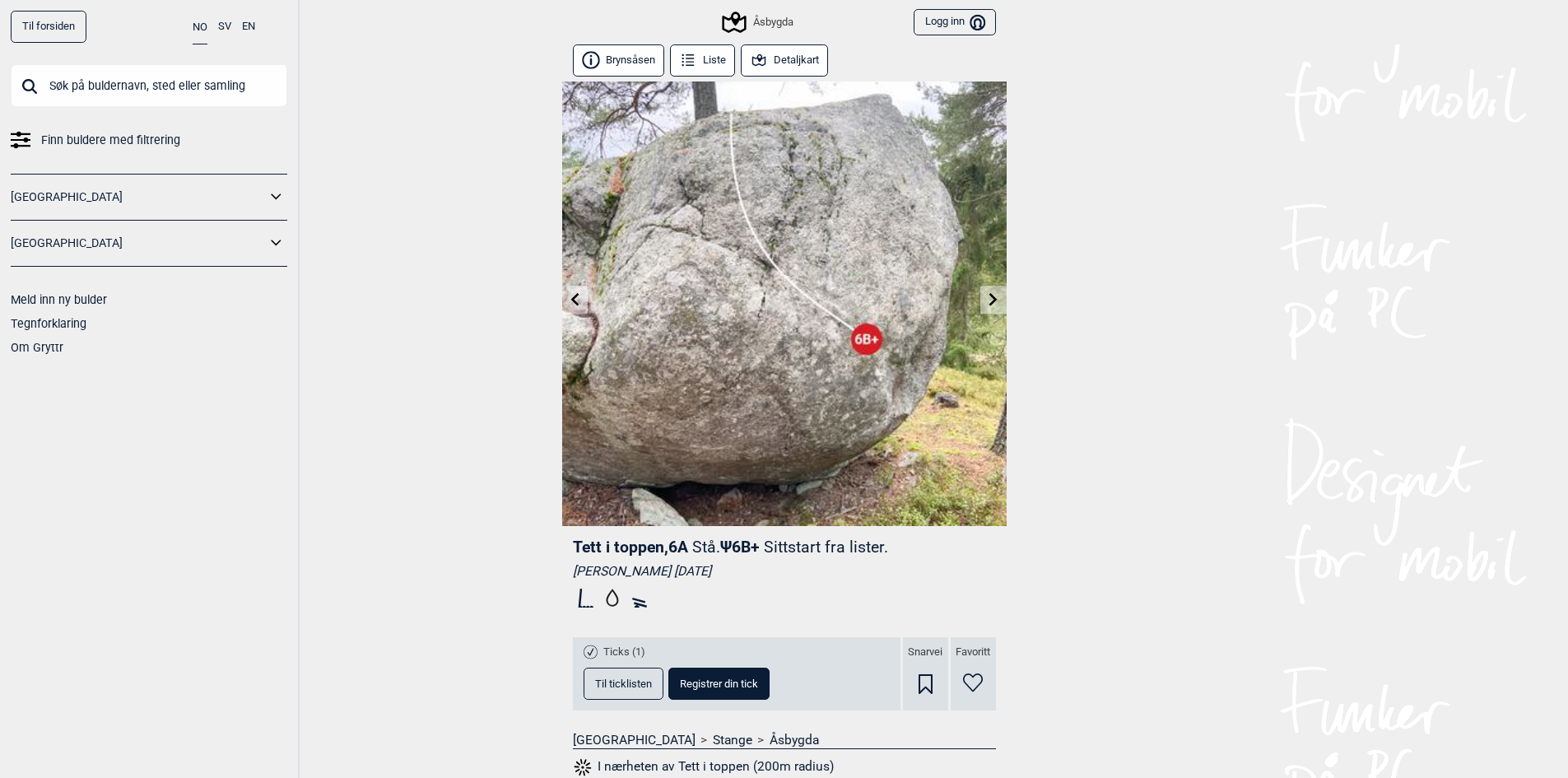
click at [989, 296] on icon at bounding box center [993, 299] width 13 height 13
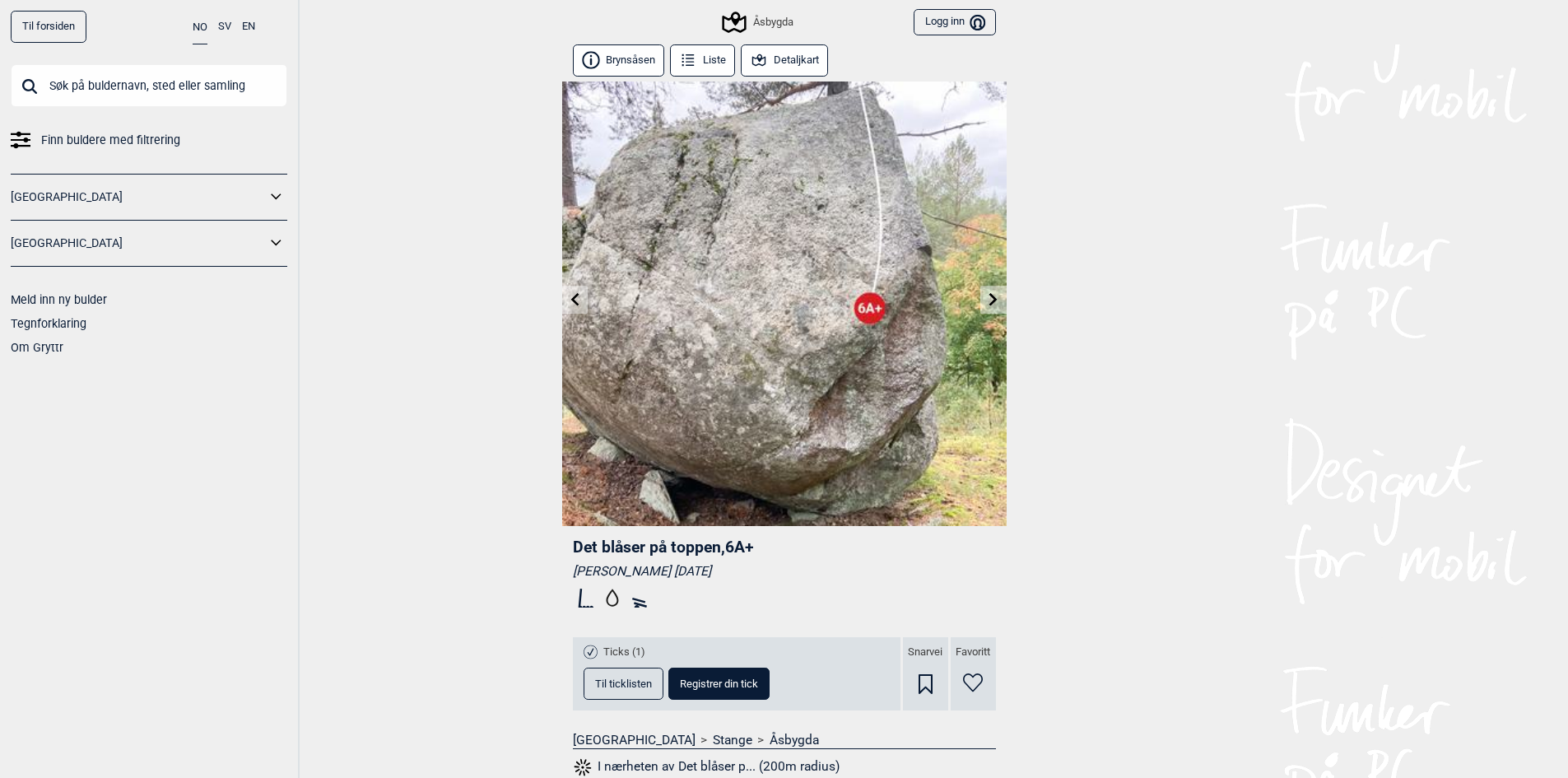
click at [993, 304] on icon at bounding box center [993, 299] width 8 height 13
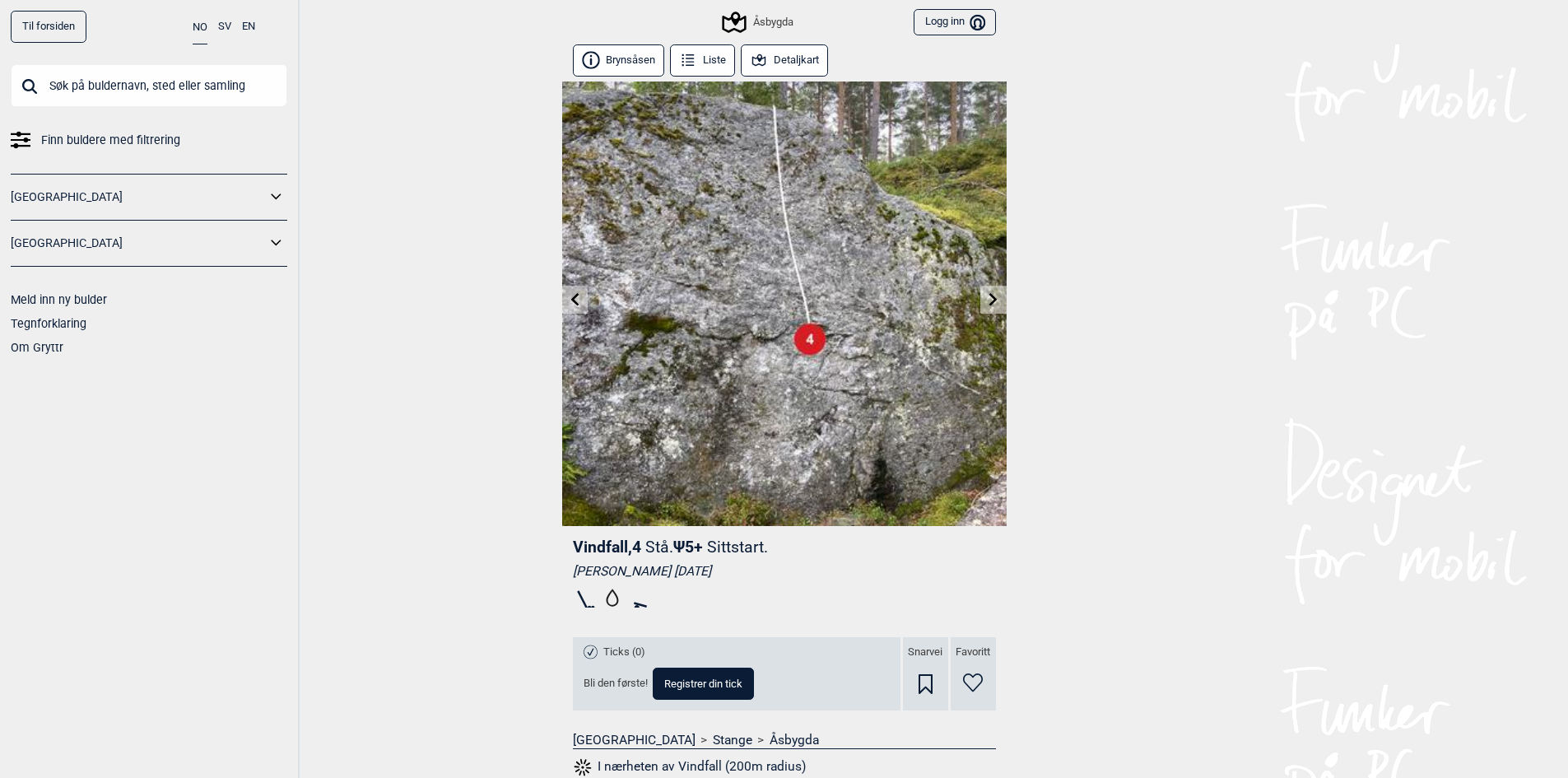
click at [993, 304] on icon at bounding box center [993, 299] width 8 height 13
